Goal: Find specific page/section: Find specific page/section

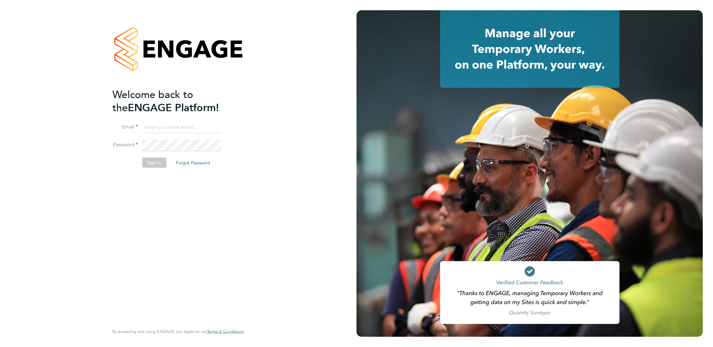
type input "elliott.ebanks@randstad.co.uk"
click at [153, 167] on button "Sign In" at bounding box center [154, 162] width 24 height 10
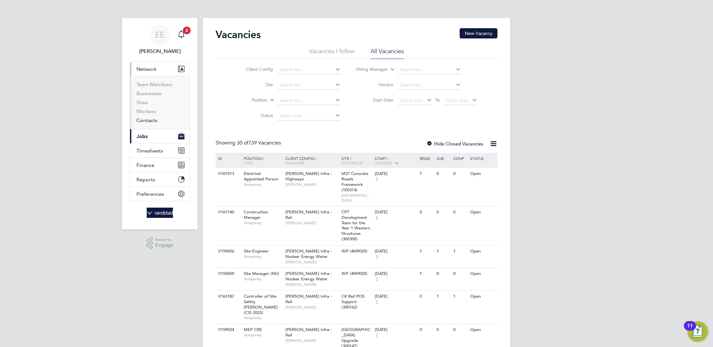
click at [148, 119] on link "Contacts" at bounding box center [146, 120] width 21 height 6
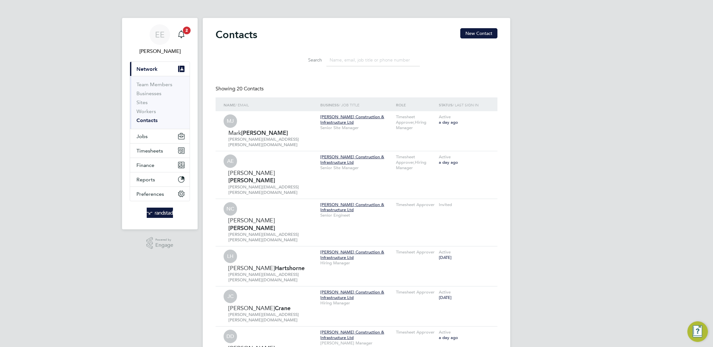
click at [355, 59] on input at bounding box center [373, 60] width 94 height 12
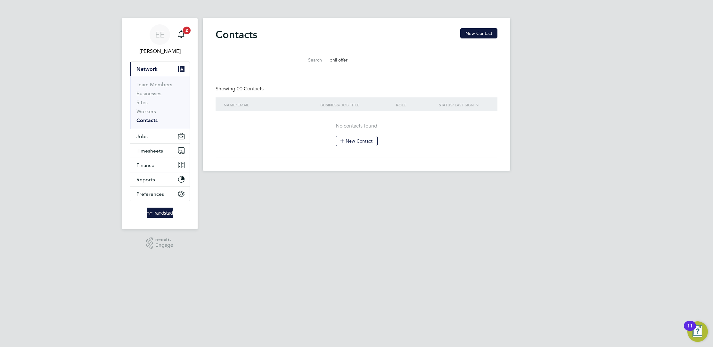
click at [367, 63] on input "phil offer" at bounding box center [373, 60] width 94 height 12
type input "p"
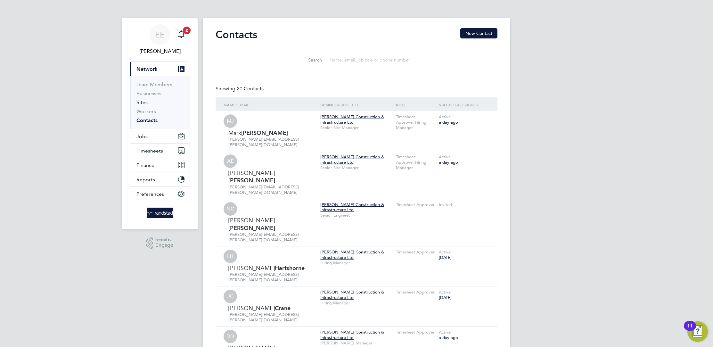
click at [144, 103] on link "Sites" at bounding box center [141, 102] width 11 height 6
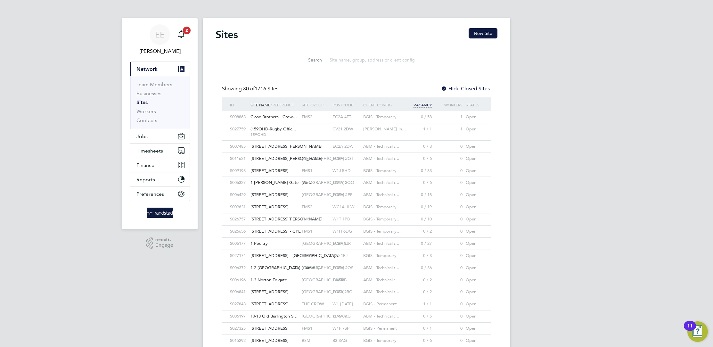
click at [373, 61] on input at bounding box center [373, 60] width 94 height 12
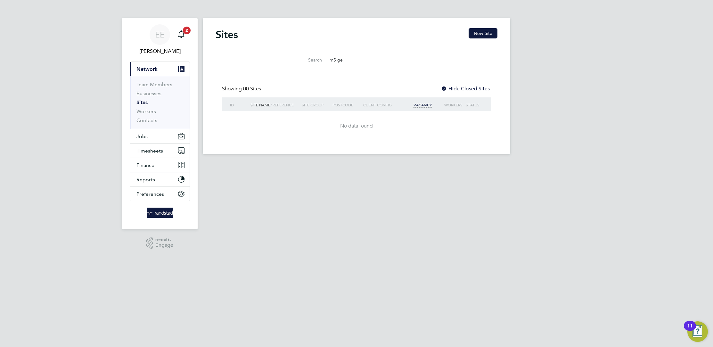
type input "m5 ge"
click at [156, 145] on button "Timesheets" at bounding box center [160, 151] width 60 height 14
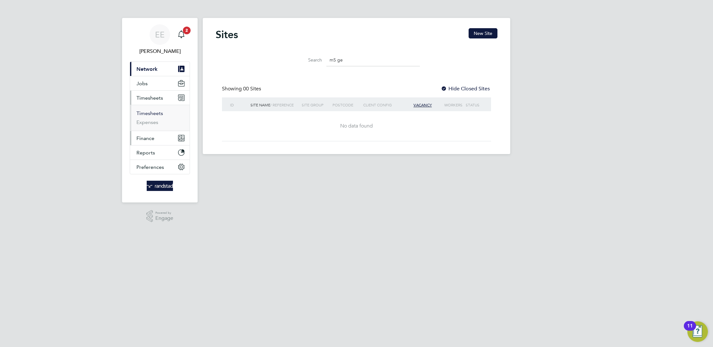
click at [155, 134] on button "Finance" at bounding box center [160, 138] width 60 height 14
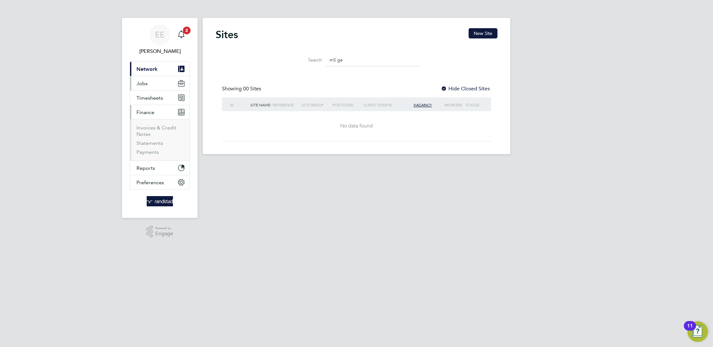
click at [149, 80] on button "Jobs" at bounding box center [160, 83] width 60 height 14
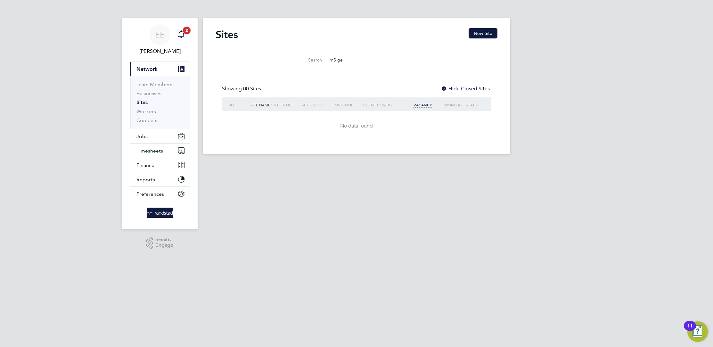
click at [187, 33] on span "2" at bounding box center [187, 31] width 8 height 8
